Goal: Navigation & Orientation: Go to known website

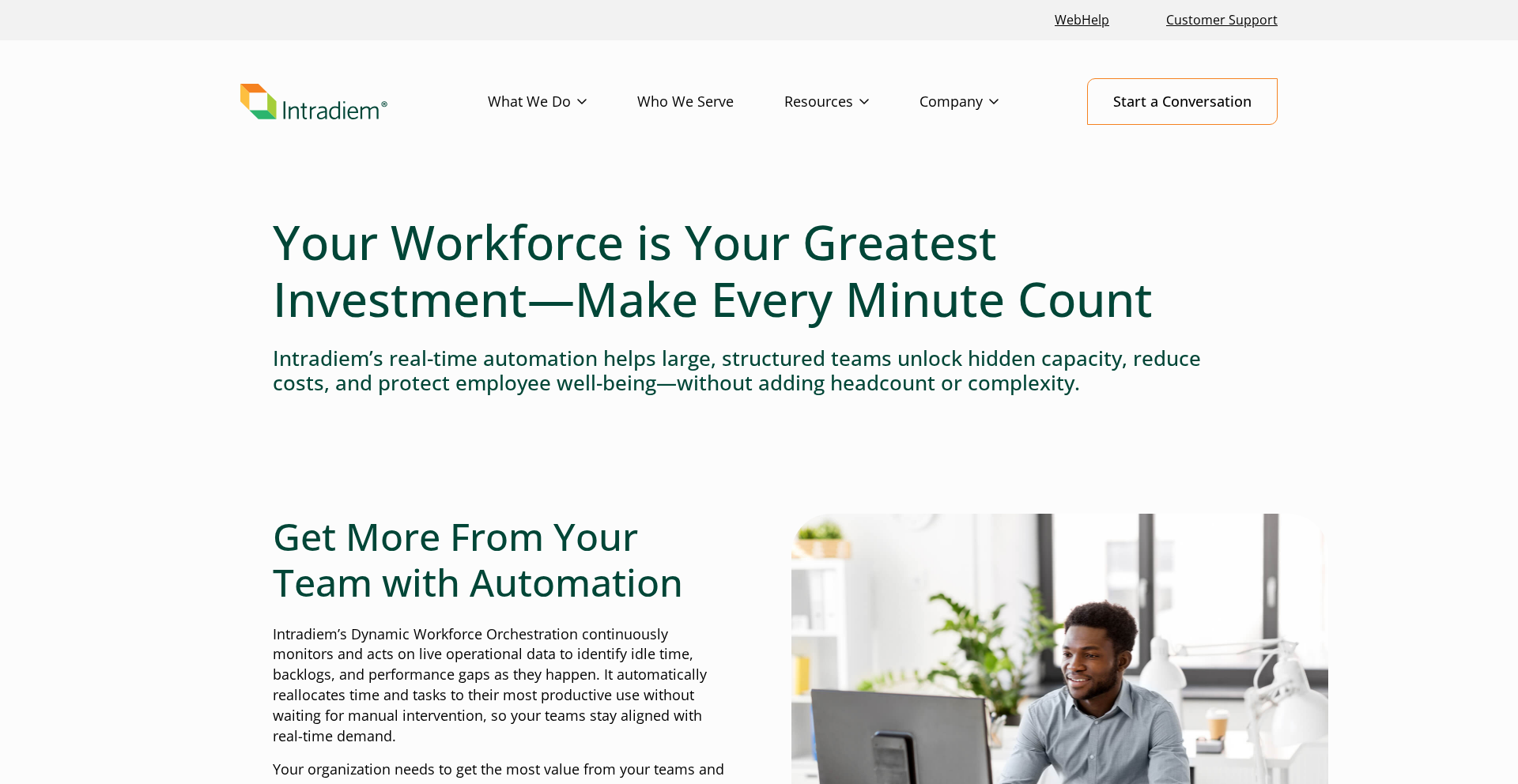
click at [308, 120] on div "Menu What We Do Platform Solutions for Contact Center Teams Solutions for Back …" at bounding box center [759, 101] width 1037 height 47
click at [304, 109] on img "Link to homepage of Intradiem" at bounding box center [314, 101] width 147 height 36
